Goal: Transaction & Acquisition: Purchase product/service

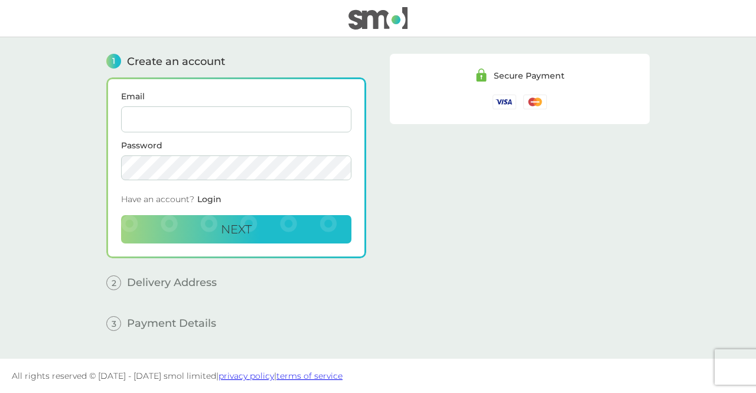
click at [250, 129] on input "Email" at bounding box center [236, 119] width 230 height 26
type input "[EMAIL_ADDRESS][DOMAIN_NAME]"
click at [121, 215] on button "Next" at bounding box center [236, 229] width 230 height 28
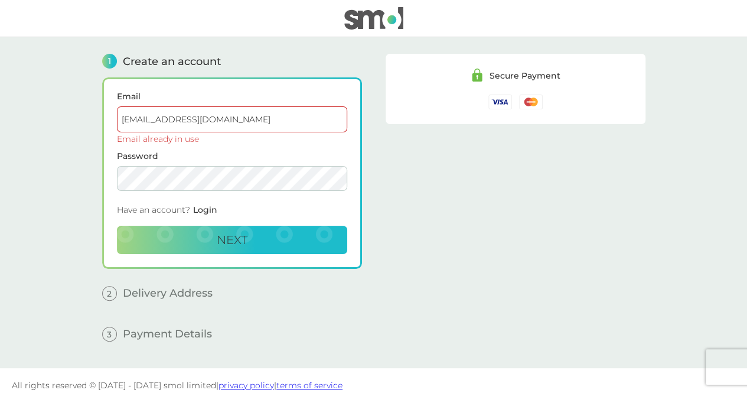
click at [201, 212] on span "Login" at bounding box center [205, 209] width 24 height 11
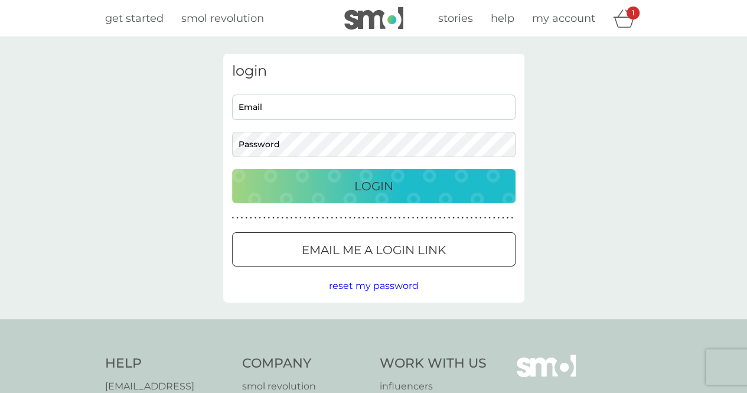
click at [360, 100] on input "Email" at bounding box center [374, 107] width 284 height 25
type input "[EMAIL_ADDRESS][DOMAIN_NAME]"
click at [341, 250] on p "Email me a login link" at bounding box center [374, 249] width 144 height 19
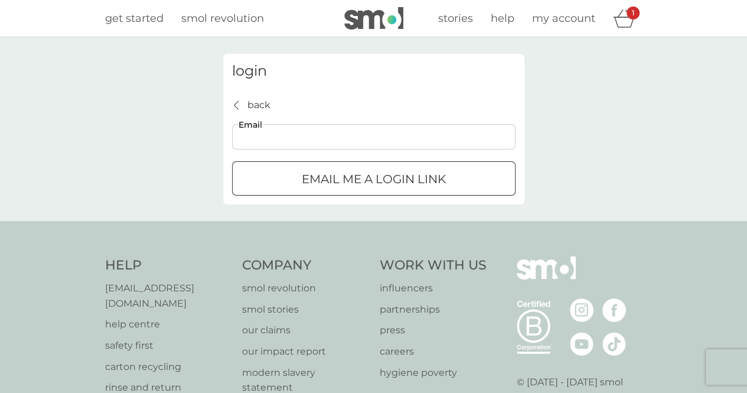
click at [328, 140] on input "Email" at bounding box center [374, 136] width 284 height 25
type input "[EMAIL_ADDRESS][DOMAIN_NAME]"
click at [326, 173] on p "Email me a login link" at bounding box center [374, 179] width 144 height 19
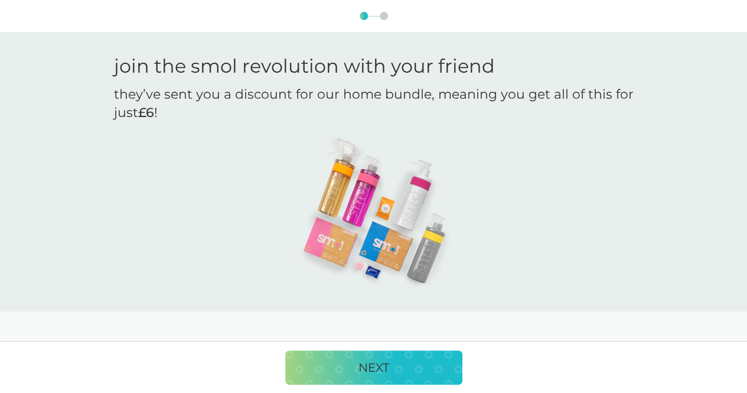
click at [398, 363] on div "NEXT" at bounding box center [374, 367] width 154 height 19
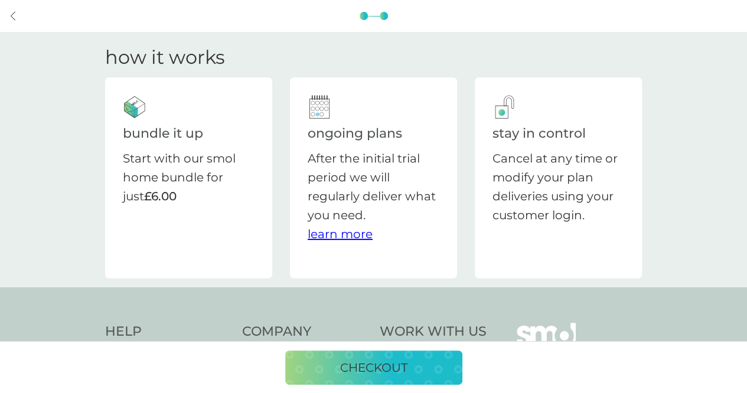
click at [387, 366] on p "checkout" at bounding box center [373, 367] width 67 height 19
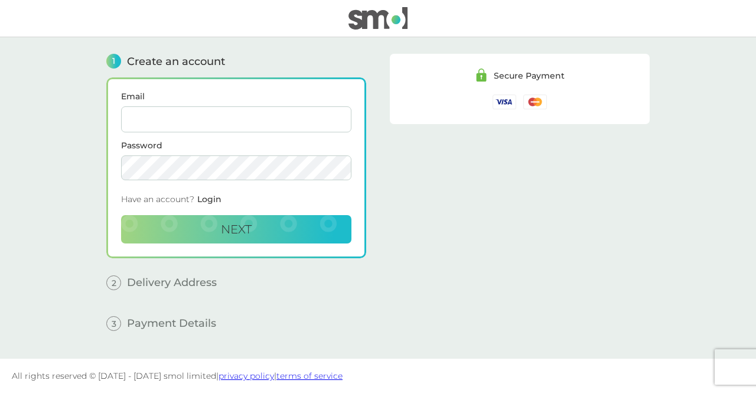
click at [244, 119] on input "Email" at bounding box center [236, 119] width 230 height 26
type input "[EMAIL_ADDRESS][DOMAIN_NAME]"
click at [121, 215] on button "Next" at bounding box center [236, 229] width 230 height 28
